Goal: Navigation & Orientation: Find specific page/section

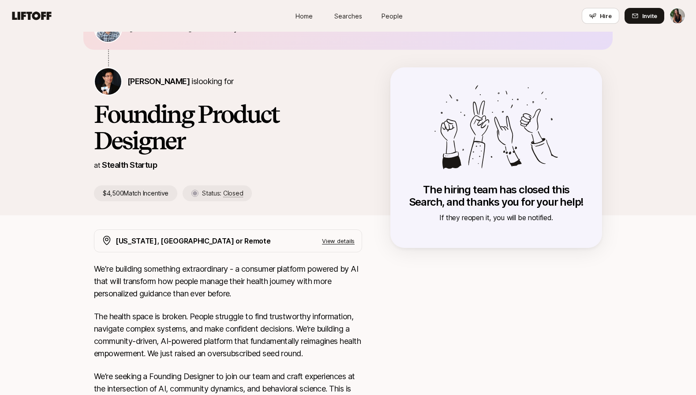
scroll to position [40, 0]
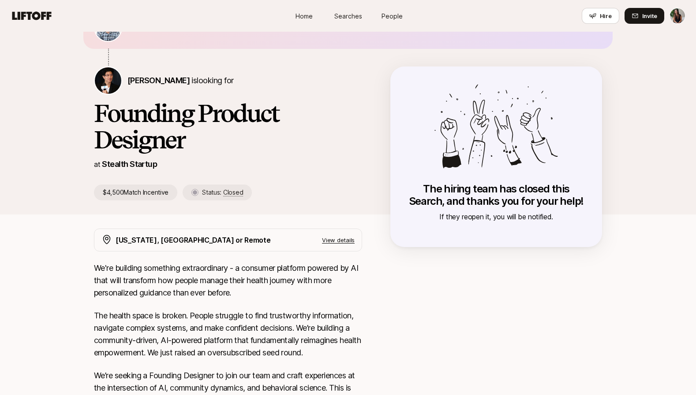
click at [156, 88] on div "[PERSON_NAME] is looking for" at bounding box center [228, 81] width 268 height 28
click at [152, 82] on span "[PERSON_NAME]" at bounding box center [158, 80] width 62 height 9
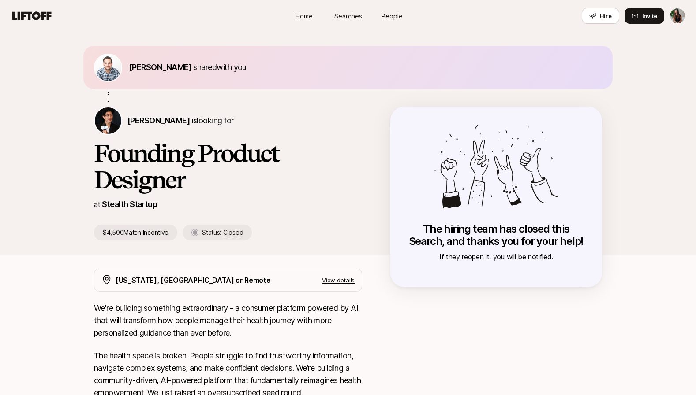
click at [338, 7] on div "Home Searches People Hire" at bounding box center [348, 16] width 132 height 32
click at [340, 19] on span "Searches" at bounding box center [348, 15] width 28 height 9
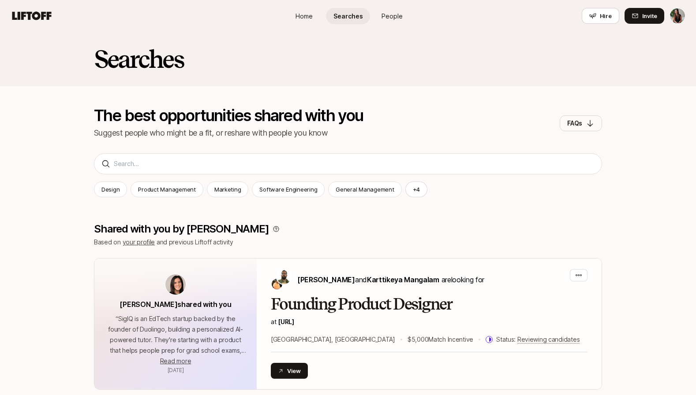
click at [289, 19] on link "Home" at bounding box center [304, 16] width 44 height 16
